Goal: Information Seeking & Learning: Learn about a topic

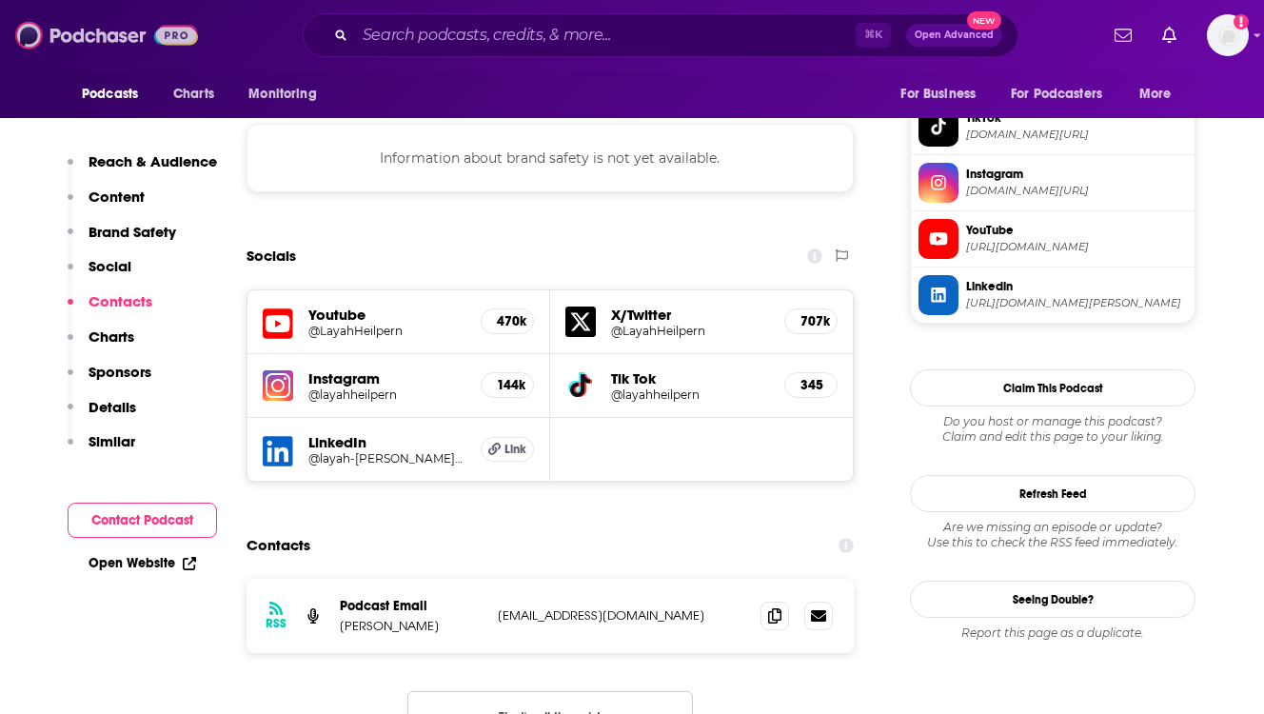
click at [111, 38] on img at bounding box center [106, 35] width 183 height 36
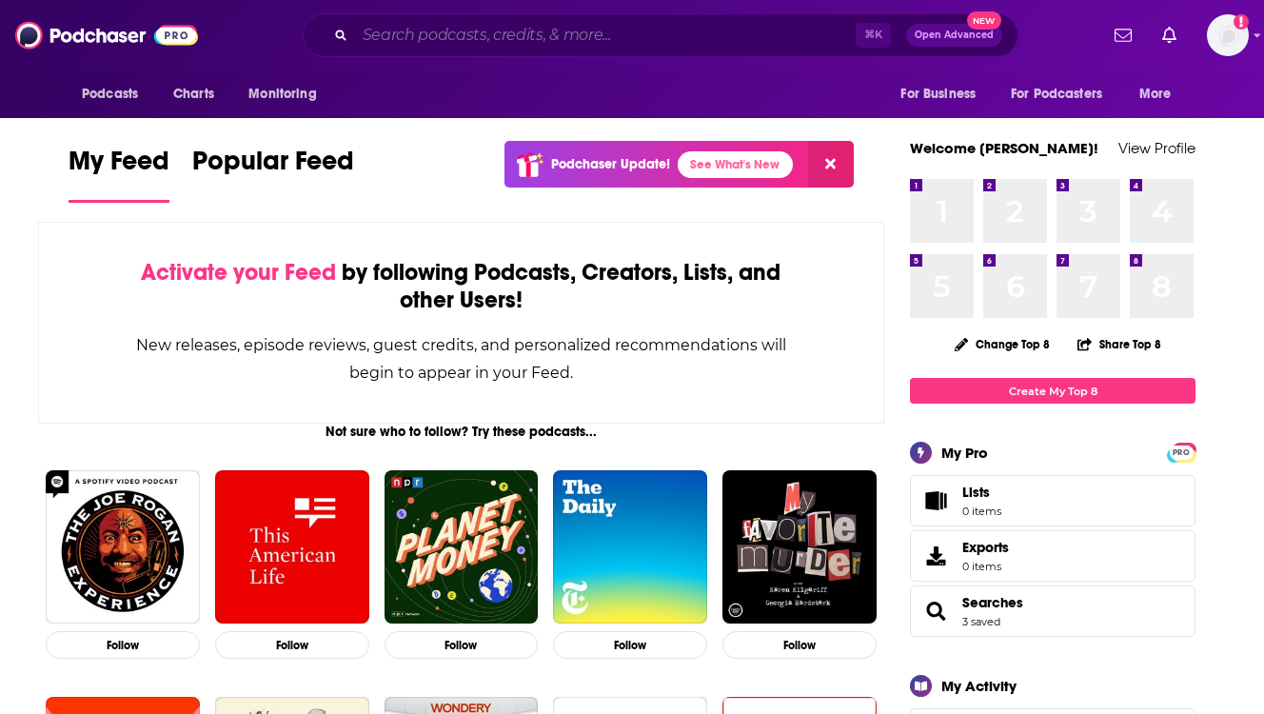
click at [447, 39] on input "Search podcasts, credits, & more..." at bounding box center [605, 35] width 501 height 30
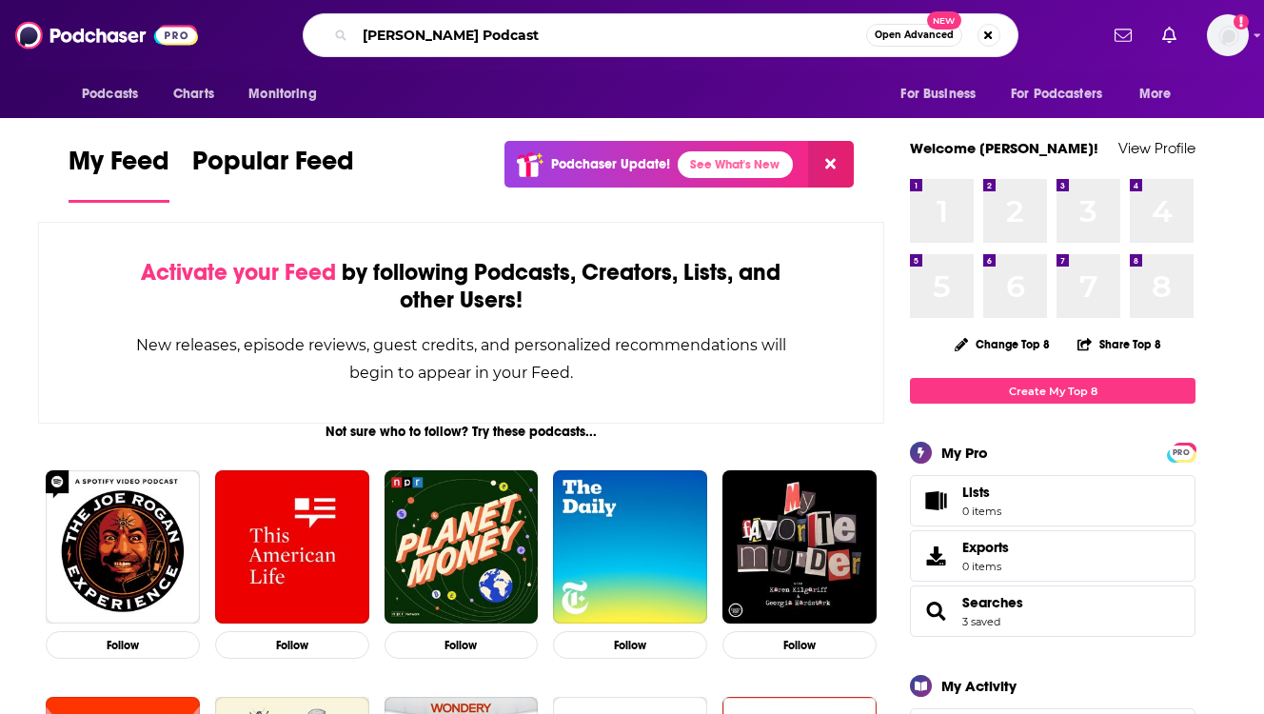
type input "[PERSON_NAME] Podcast"
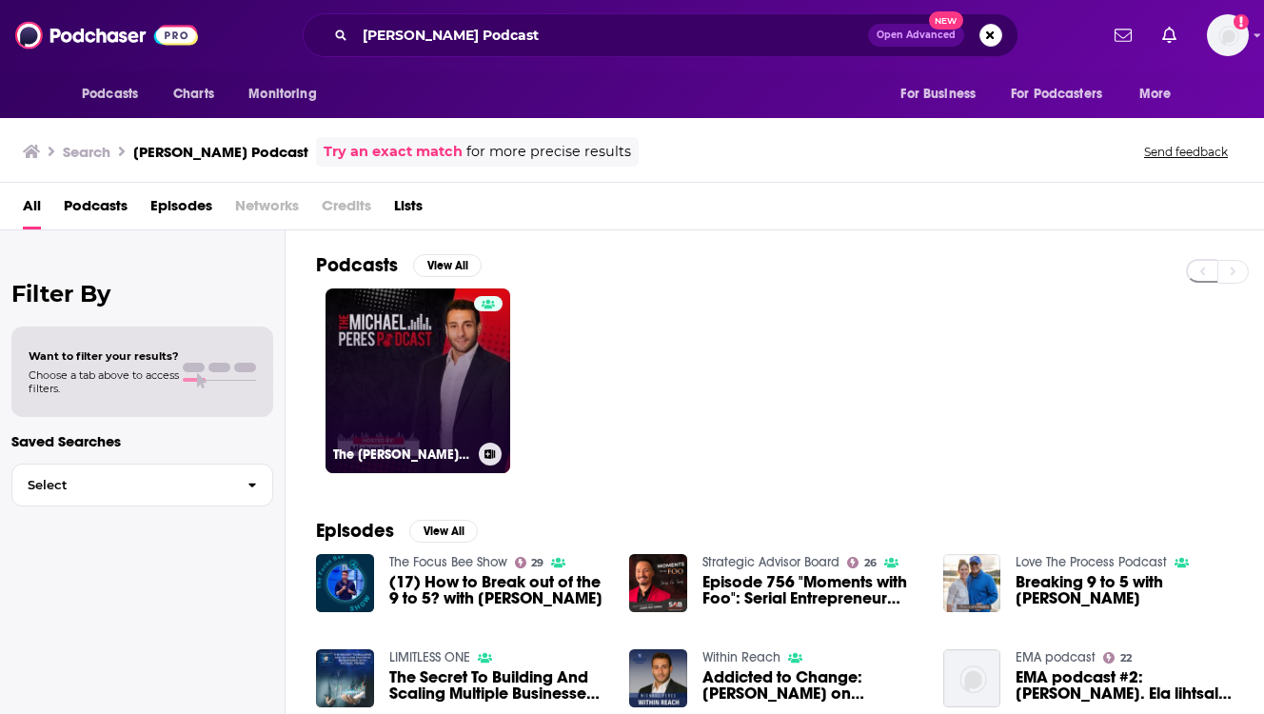
click at [412, 360] on link "The [PERSON_NAME] Podcast" at bounding box center [418, 380] width 185 height 185
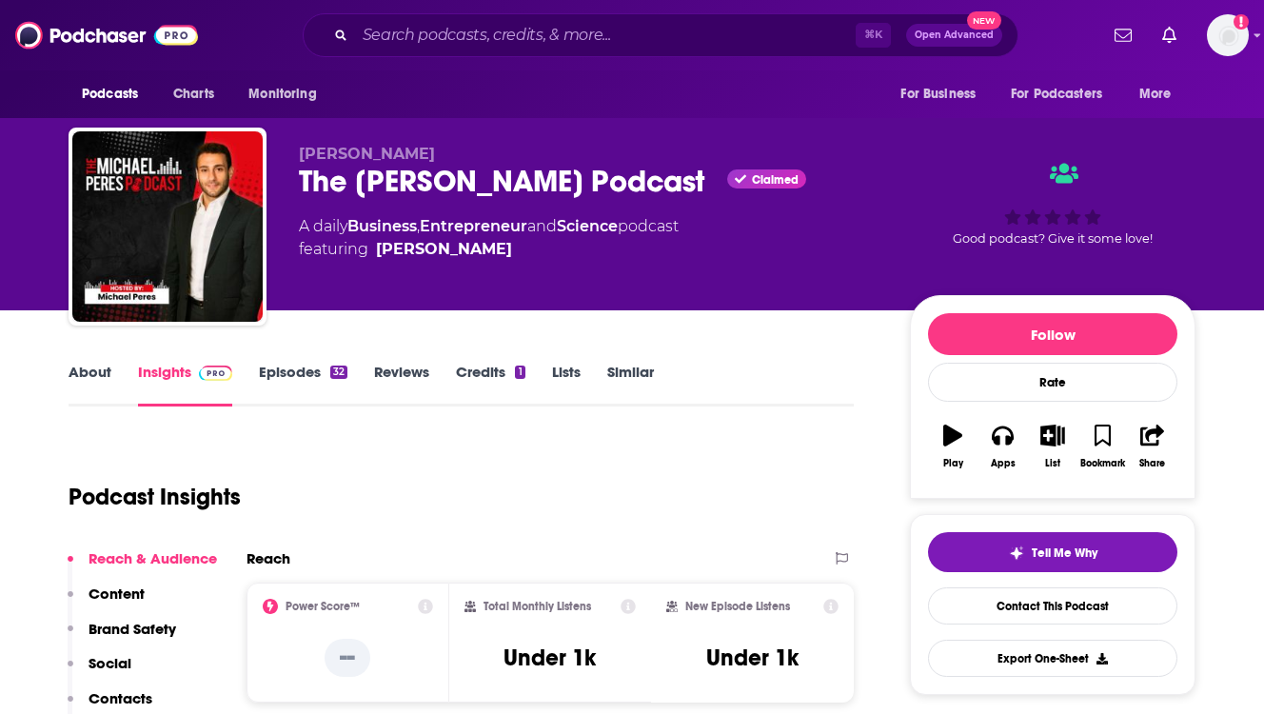
click at [625, 494] on div "Podcast Insights" at bounding box center [454, 485] width 770 height 97
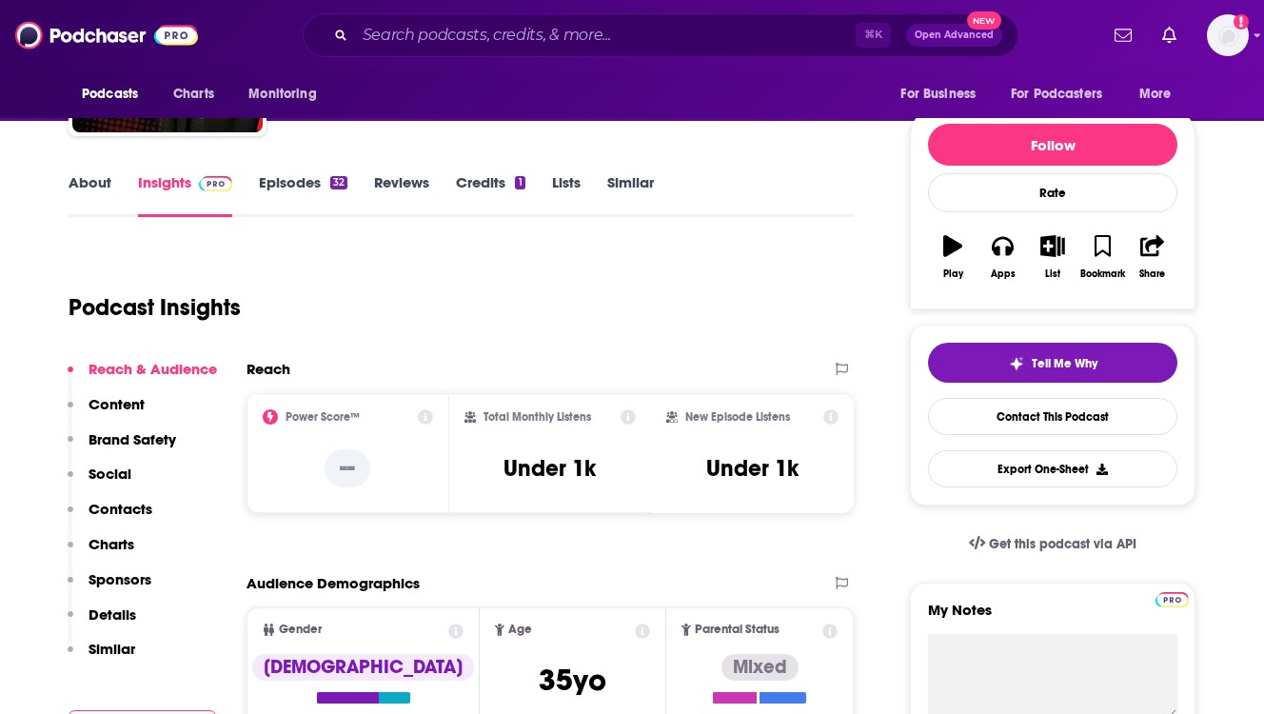
scroll to position [152, 0]
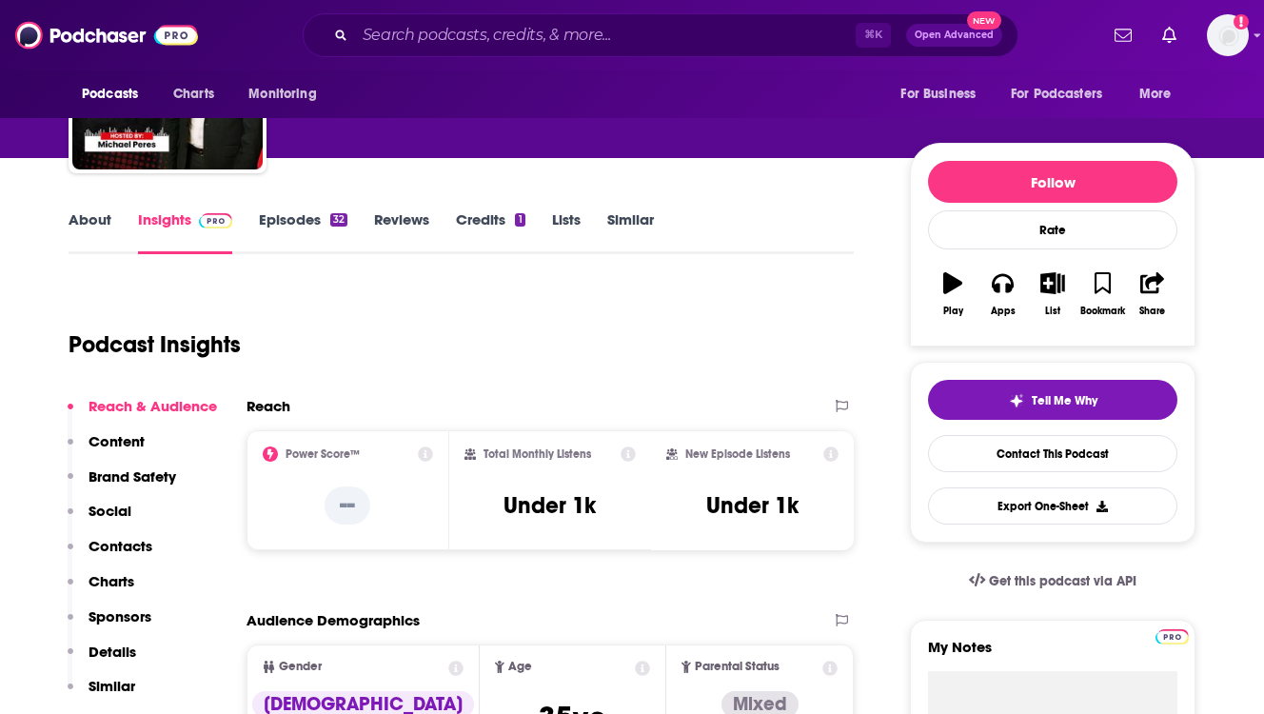
click at [101, 505] on p "Social" at bounding box center [110, 511] width 43 height 18
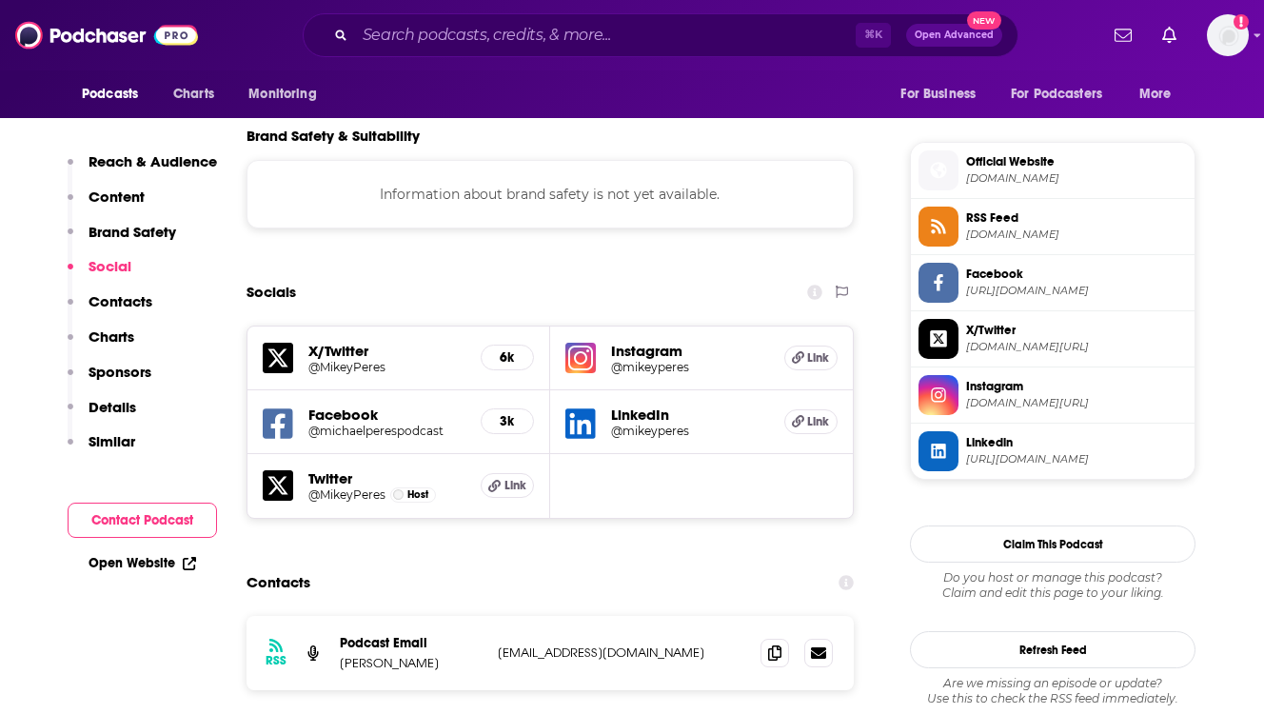
scroll to position [1332, 0]
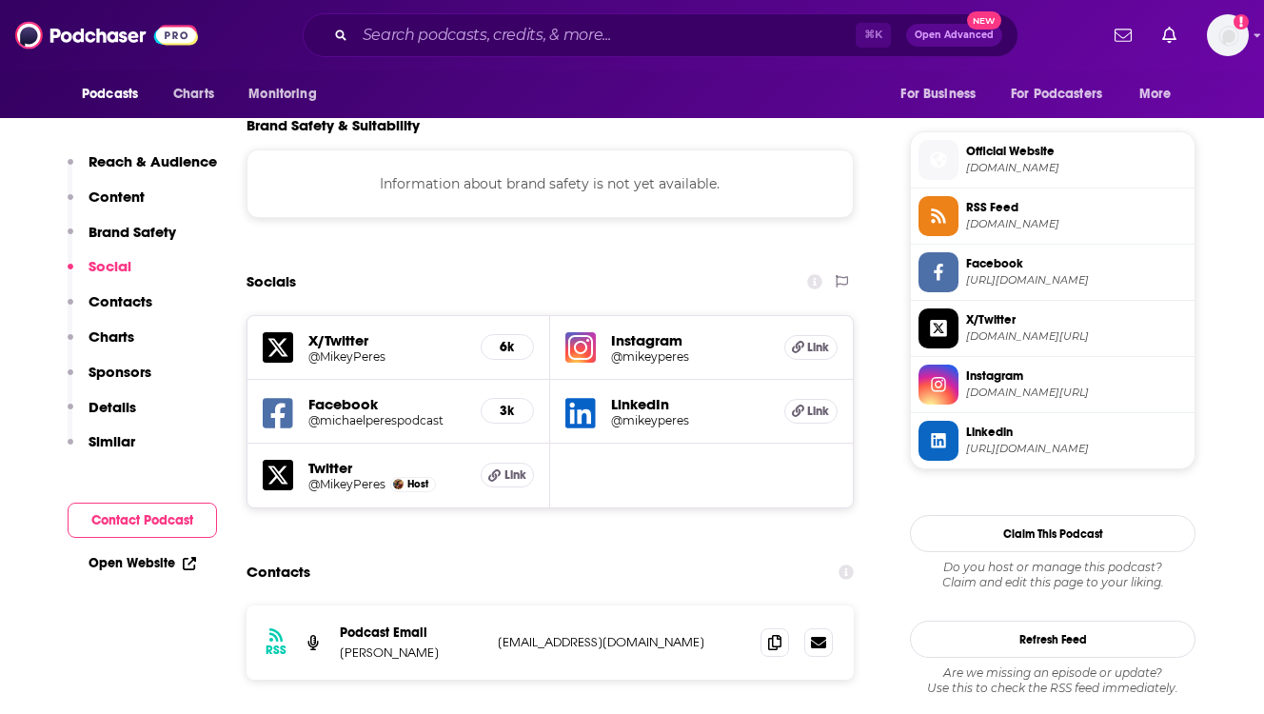
click at [355, 338] on h5 "X/Twitter" at bounding box center [386, 340] width 157 height 18
click at [133, 224] on p "Brand Safety" at bounding box center [133, 232] width 88 height 18
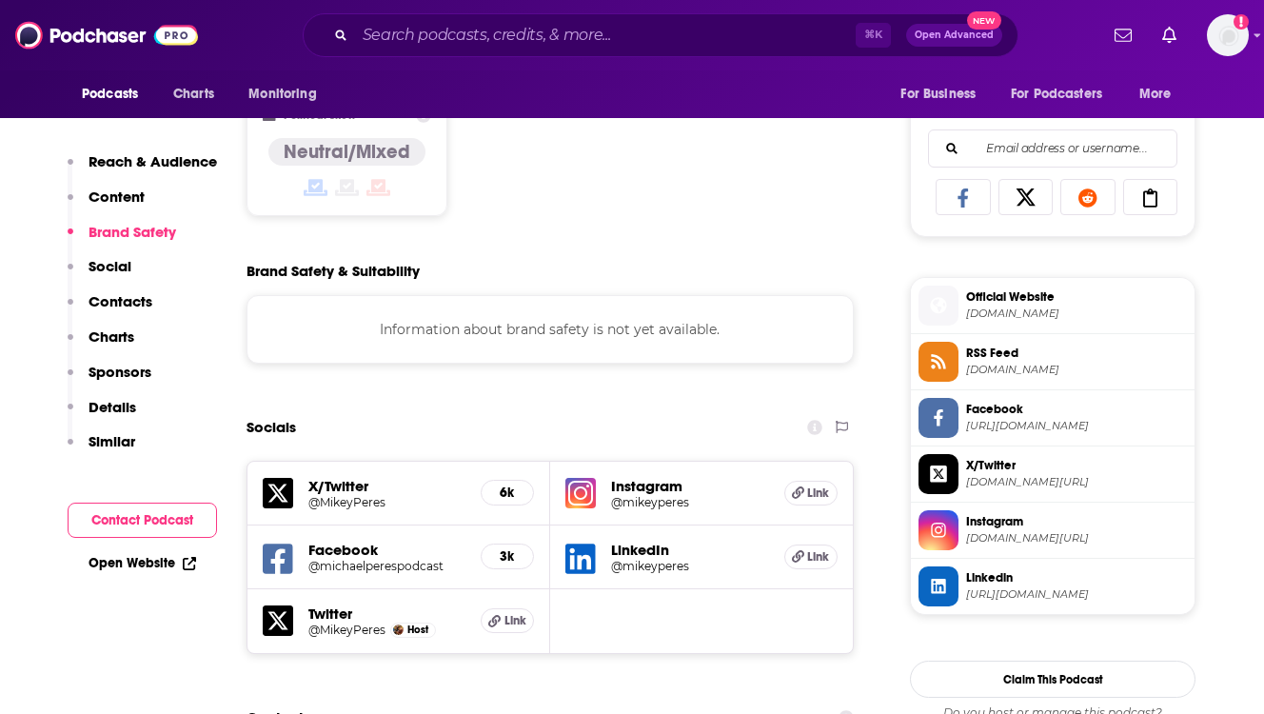
scroll to position [1184, 0]
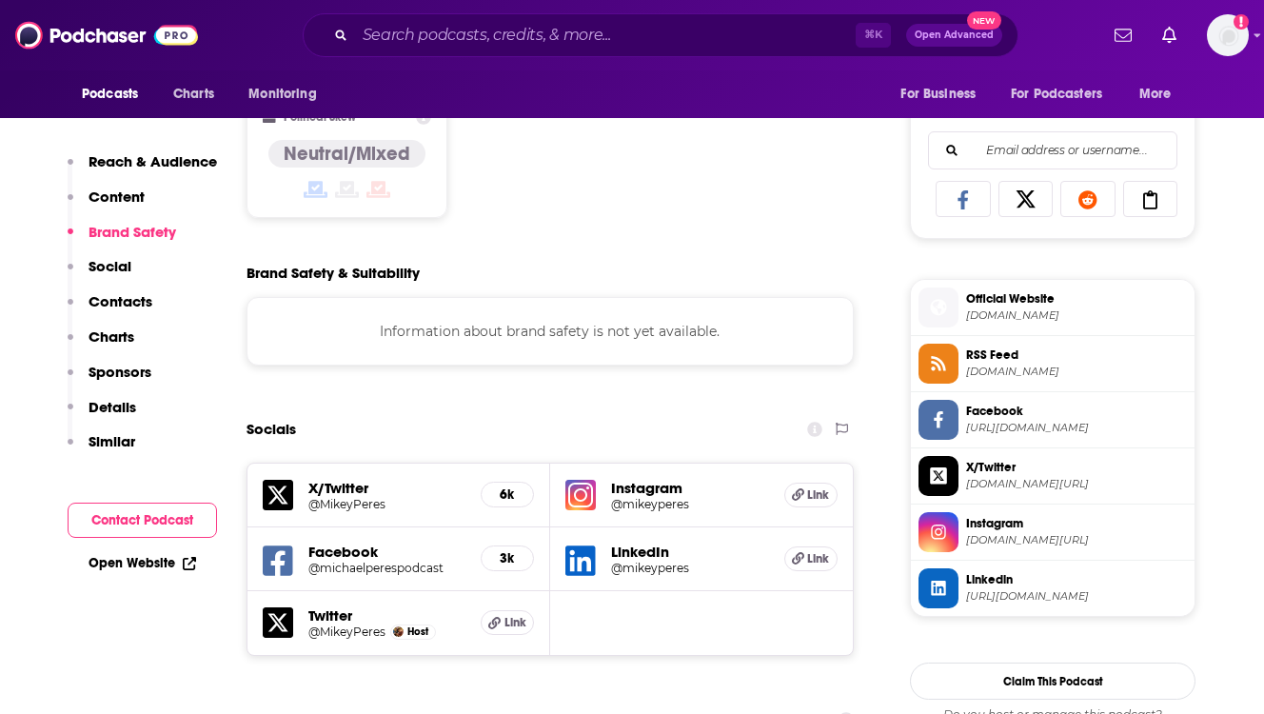
click at [125, 194] on p "Content" at bounding box center [117, 197] width 56 height 18
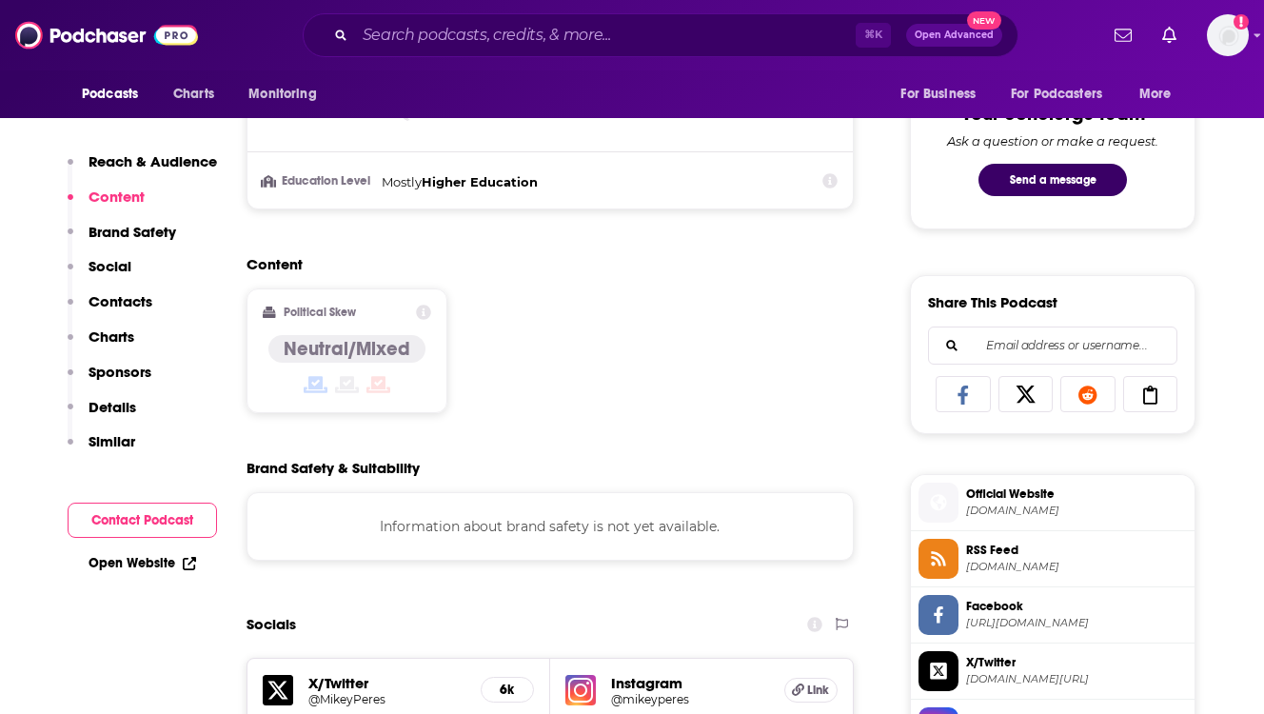
scroll to position [979, 0]
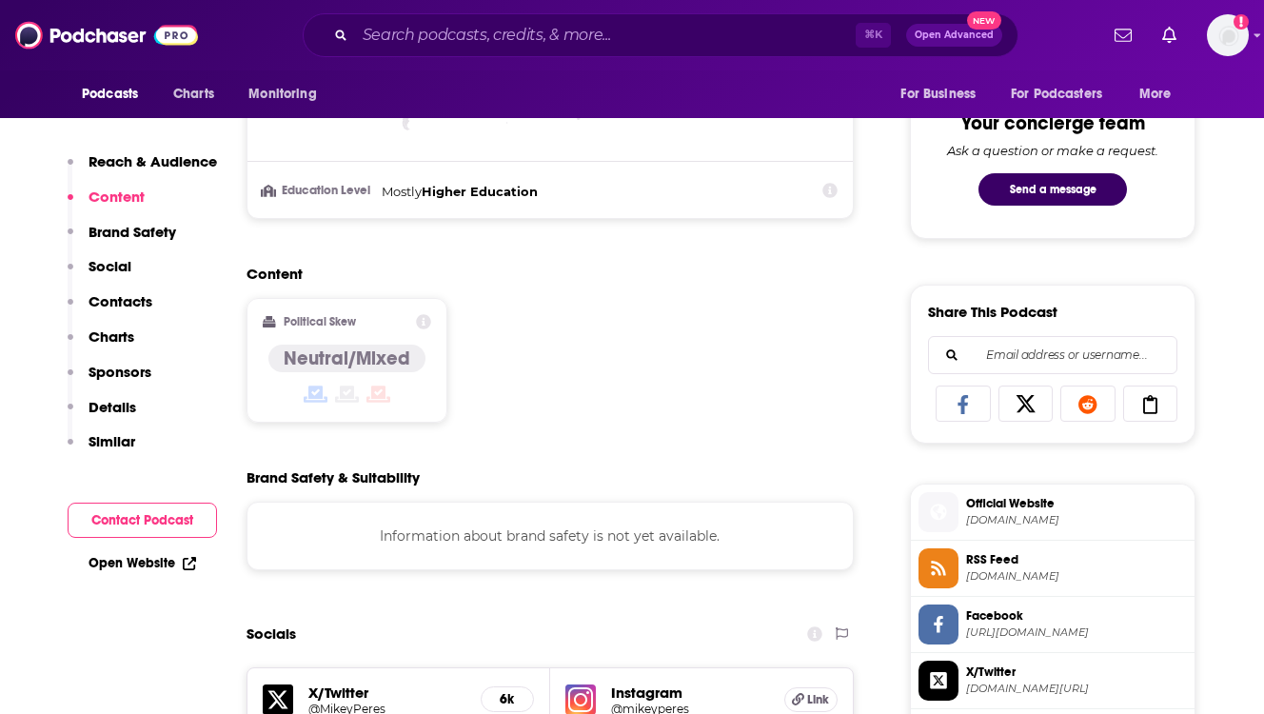
click at [143, 162] on p "Reach & Audience" at bounding box center [153, 161] width 128 height 18
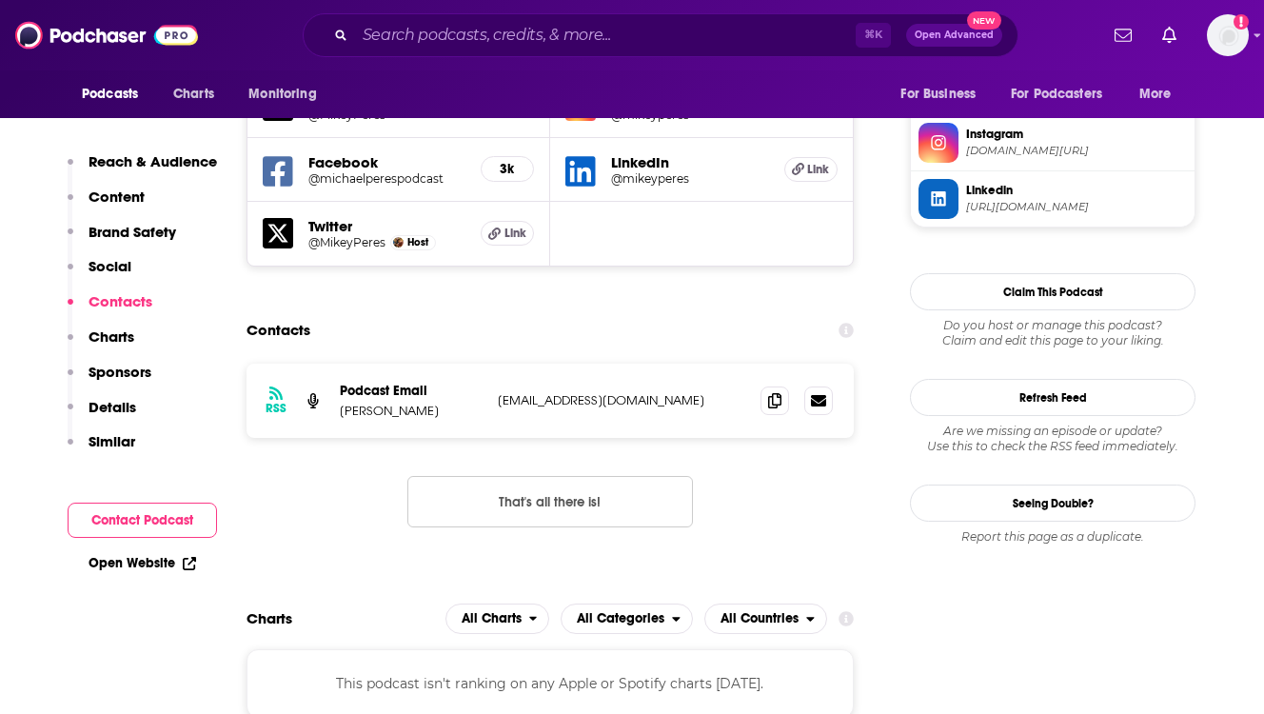
scroll to position [1579, 0]
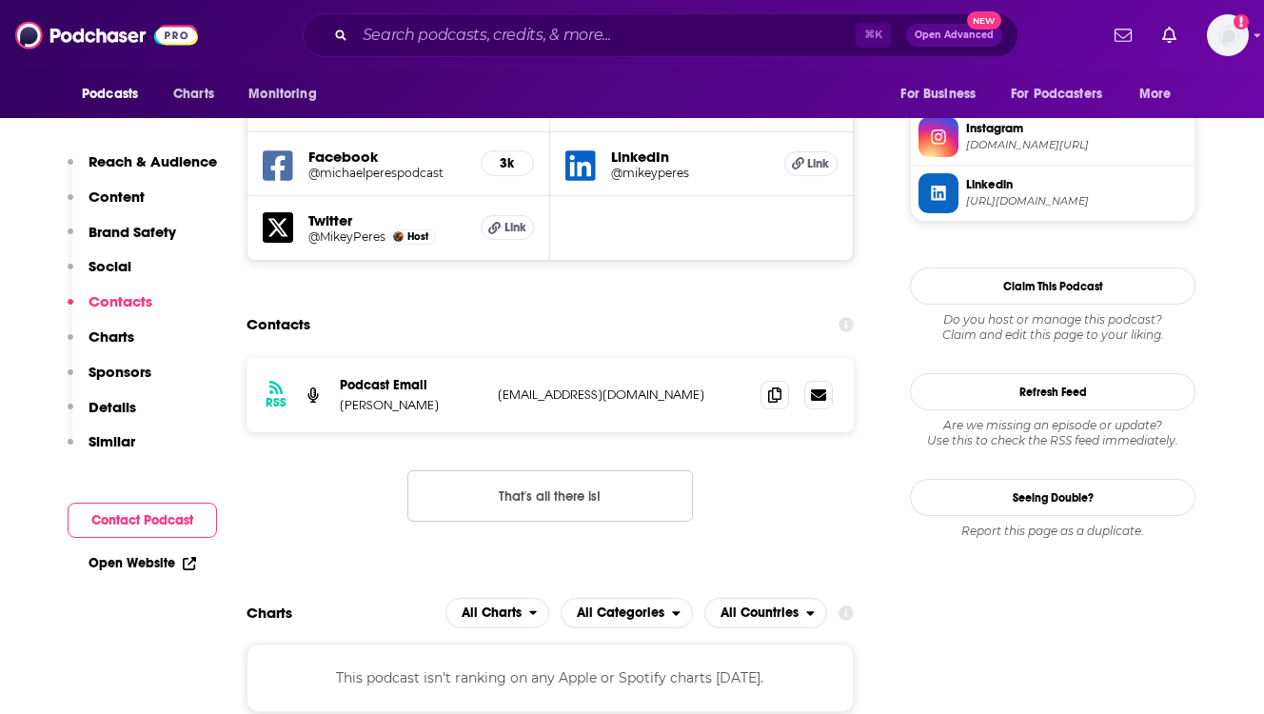
click at [191, 565] on icon at bounding box center [189, 563] width 13 height 13
